Goal: Task Accomplishment & Management: Use online tool/utility

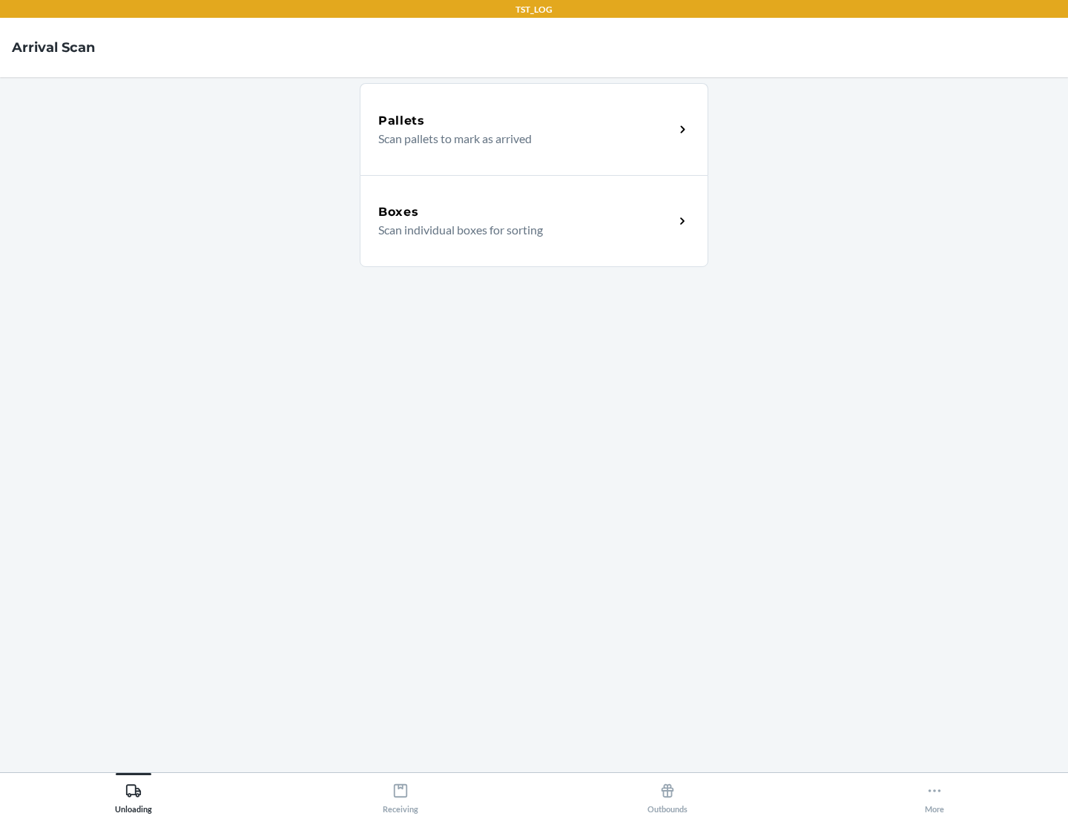
click at [526, 212] on div "Boxes" at bounding box center [526, 212] width 296 height 18
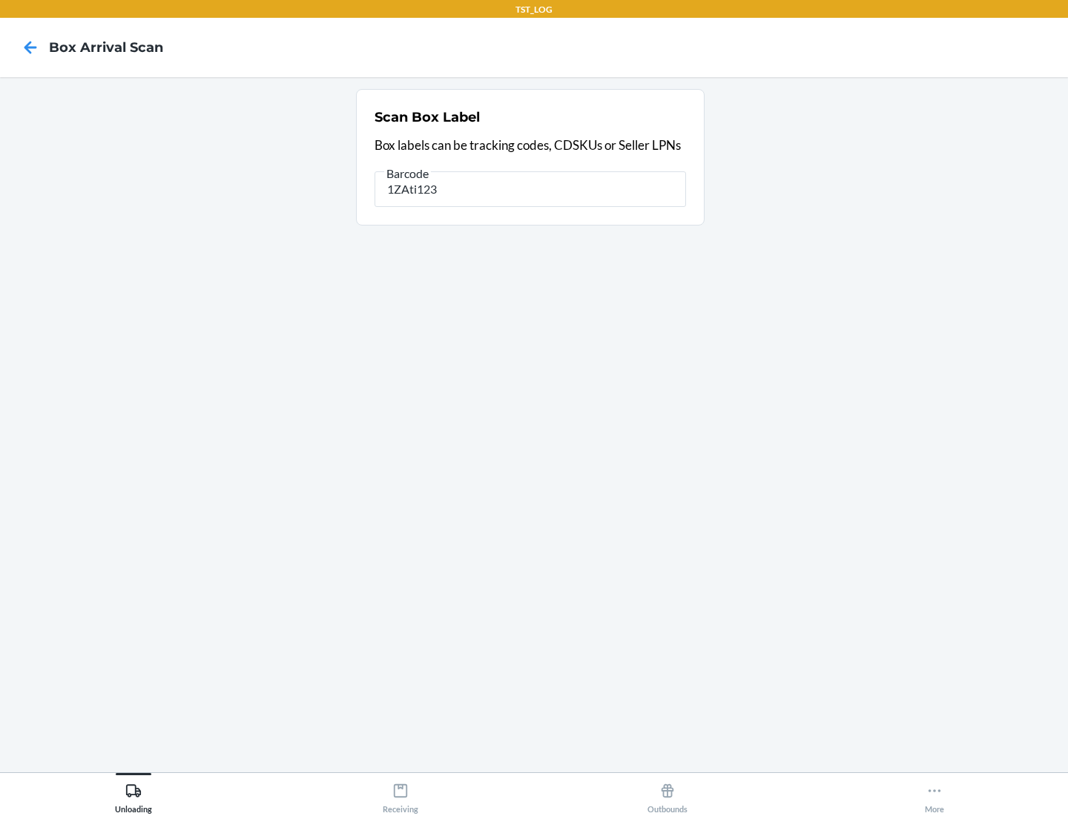
type input "1ZAti123"
